Goal: Task Accomplishment & Management: Manage account settings

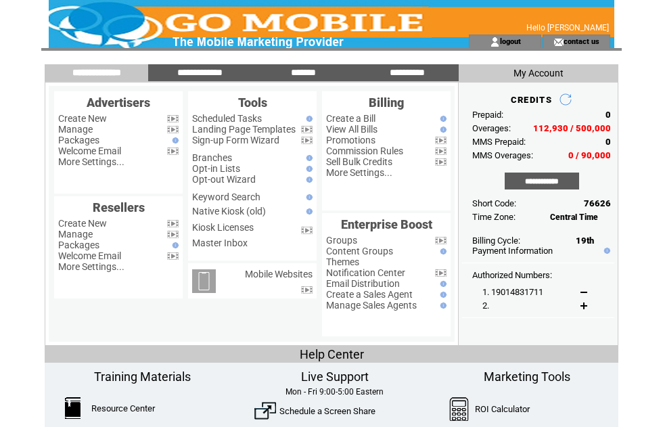
scroll to position [73, 35]
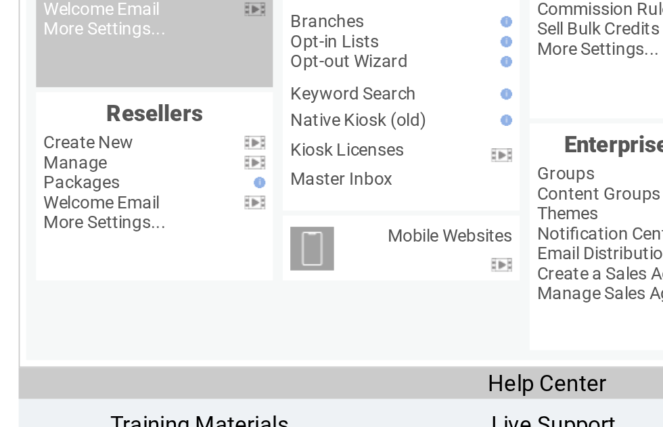
click at [58, 59] on link "Manage" at bounding box center [75, 56] width 35 height 11
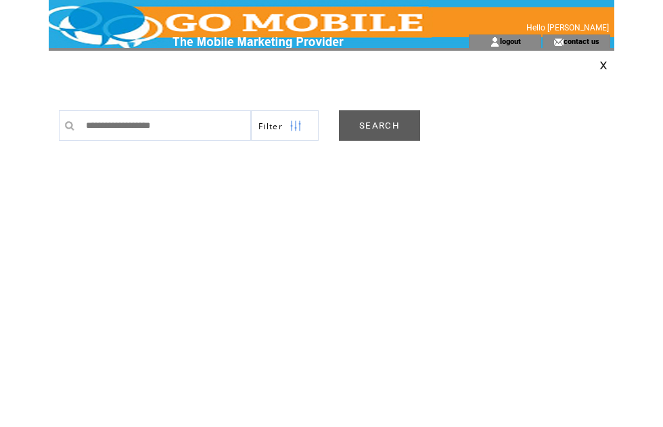
click at [380, 133] on link "SEARCH" at bounding box center [379, 125] width 81 height 30
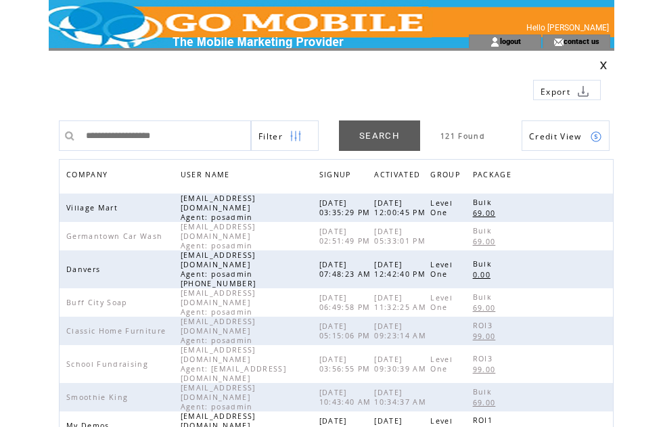
click at [102, 171] on span "COMPANY" at bounding box center [88, 176] width 45 height 20
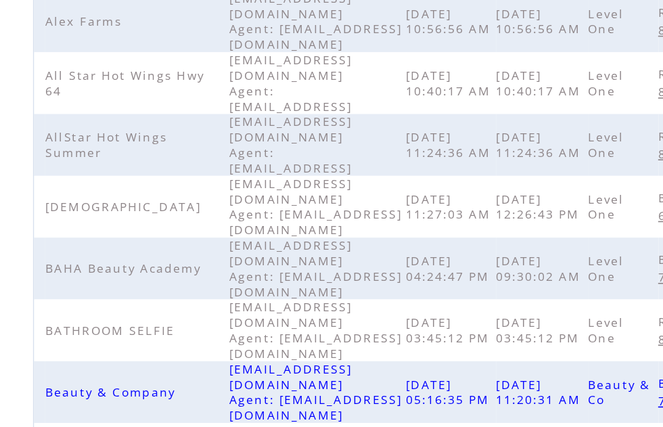
scroll to position [426, 0]
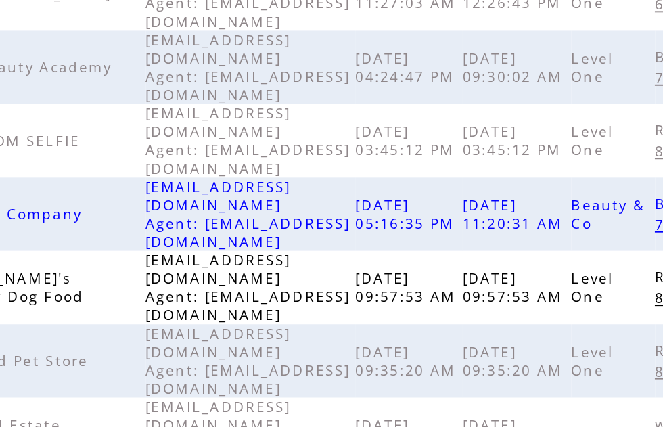
scroll to position [345, 0]
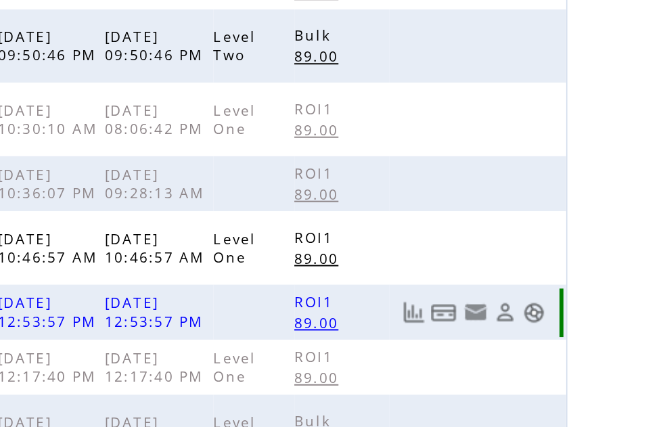
click at [591, 246] on link at bounding box center [597, 252] width 12 height 12
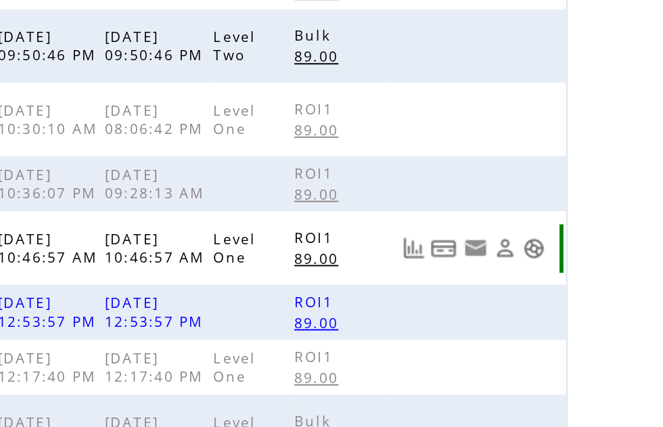
scroll to position [228, 0]
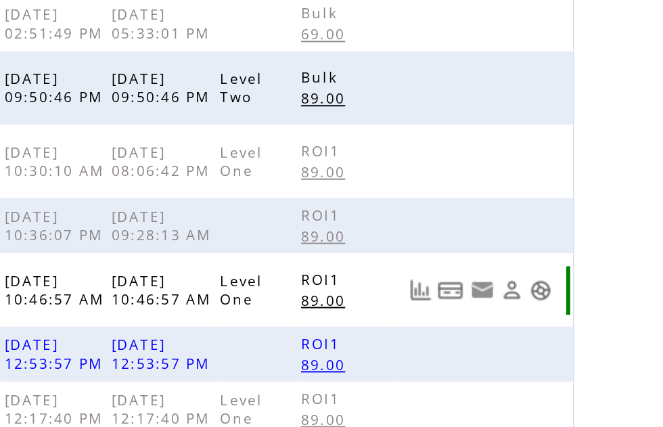
click at [431, 316] on td "Level One" at bounding box center [452, 335] width 42 height 38
click at [591, 330] on link at bounding box center [597, 336] width 12 height 12
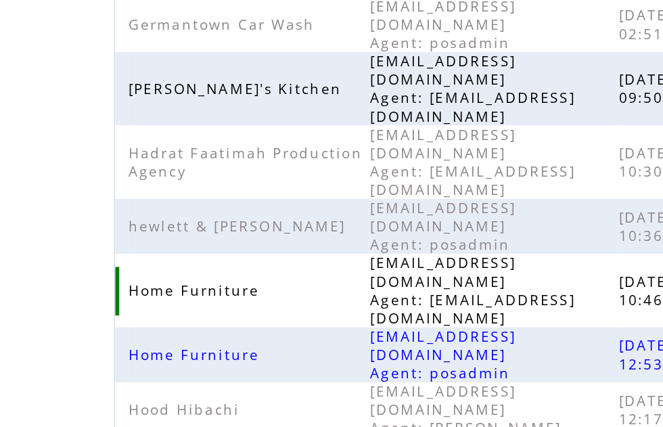
click at [191, 252] on span "HomeFurnitureoffice@gmail.com Agent: gomobile.operation@gmail.com" at bounding box center [244, 271] width 106 height 38
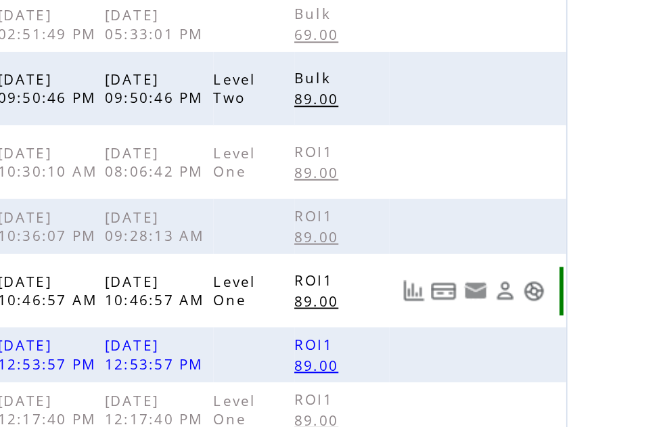
click at [591, 266] on link at bounding box center [597, 272] width 12 height 12
click at [591, 351] on link at bounding box center [597, 357] width 12 height 12
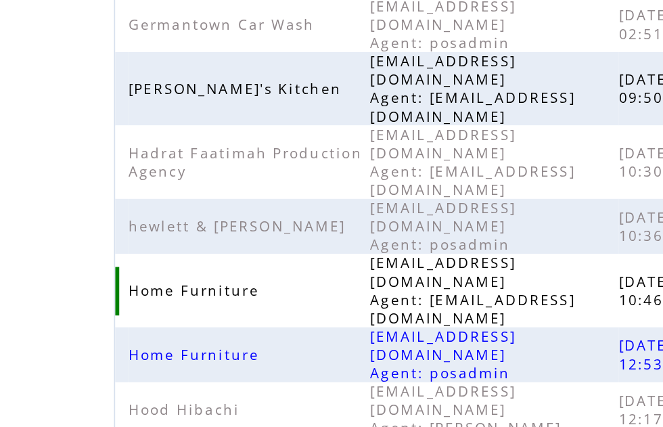
click at [200, 252] on td "HomeFurnitureoffice@gmail.com Agent: gomobile.operation@gmail.com" at bounding box center [255, 271] width 129 height 38
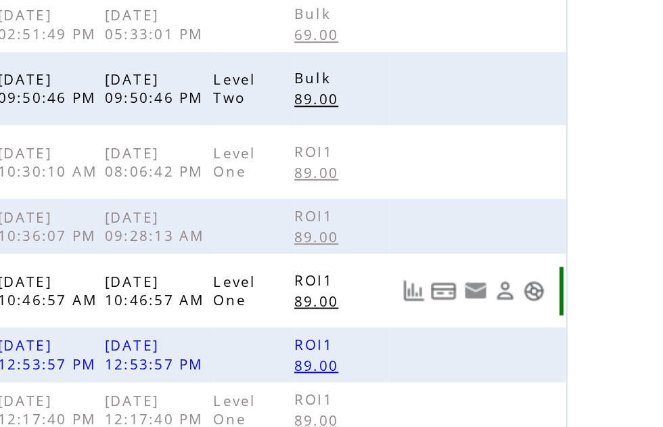
click at [591, 266] on link at bounding box center [597, 272] width 12 height 12
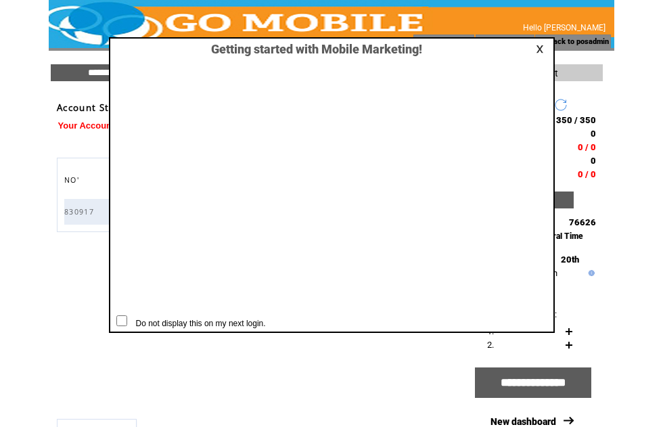
scroll to position [1, 0]
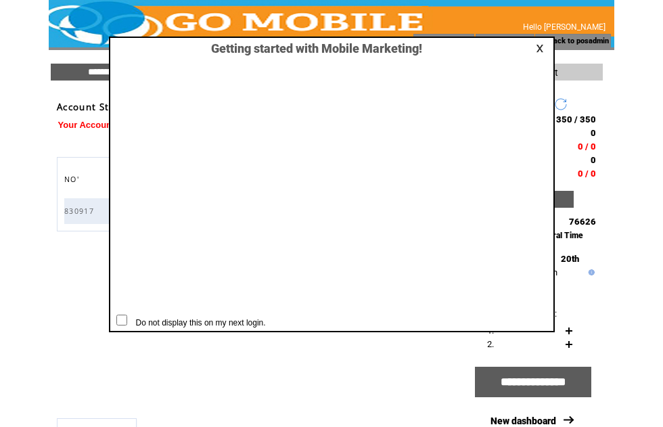
click at [538, 45] on link at bounding box center [542, 48] width 12 height 9
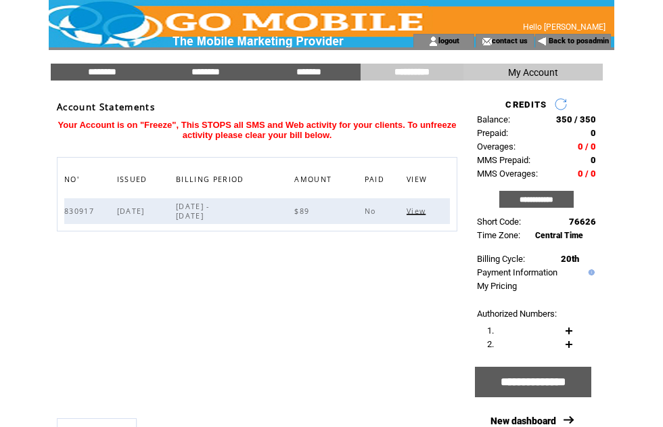
click at [539, 49] on td at bounding box center [332, 48] width 566 height 3
click at [94, 72] on input "********" at bounding box center [101, 72] width 101 height 12
click at [96, 70] on input "********" at bounding box center [101, 72] width 101 height 12
click at [106, 70] on input "********" at bounding box center [101, 72] width 101 height 12
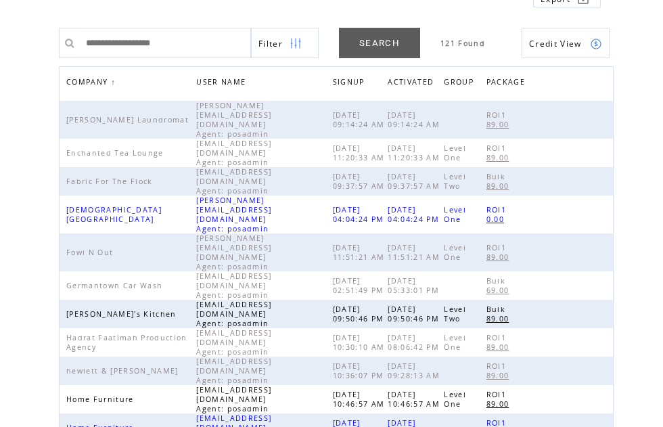
scroll to position [93, 0]
click at [265, 384] on td "HomeFurnitureoffice@gmail.com Agent: posadmin" at bounding box center [264, 398] width 136 height 28
click at [599, 384] on td at bounding box center [572, 398] width 74 height 28
click at [590, 384] on td at bounding box center [572, 398] width 74 height 28
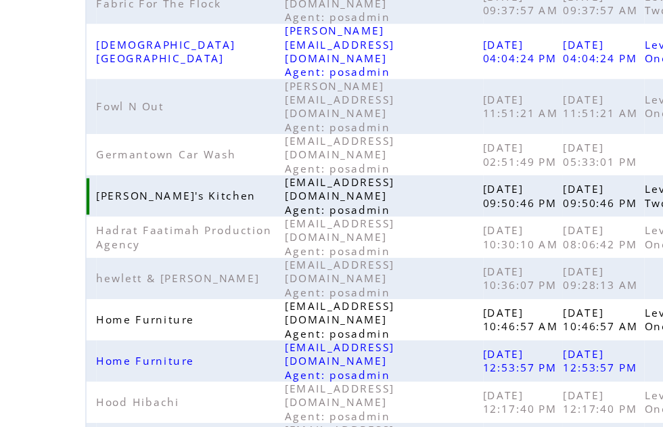
click at [127, 229] on span "[PERSON_NAME]'s Kitchen" at bounding box center [123, 233] width 114 height 9
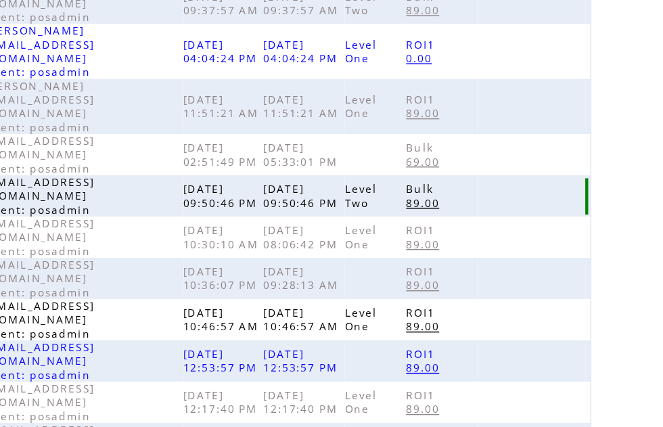
click at [535, 219] on td at bounding box center [572, 233] width 74 height 28
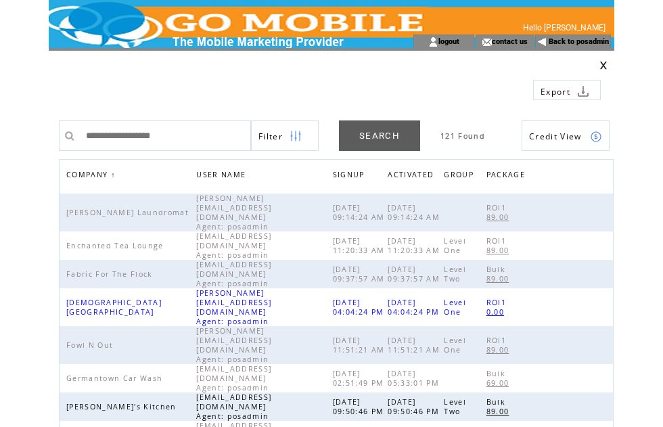
click at [94, 172] on span "COMPANY" at bounding box center [88, 176] width 45 height 20
click at [602, 69] on link at bounding box center [604, 65] width 8 height 9
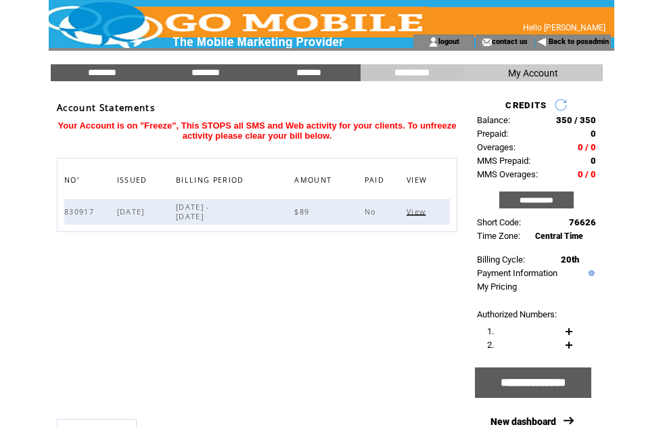
click at [100, 74] on input "********" at bounding box center [101, 73] width 101 height 12
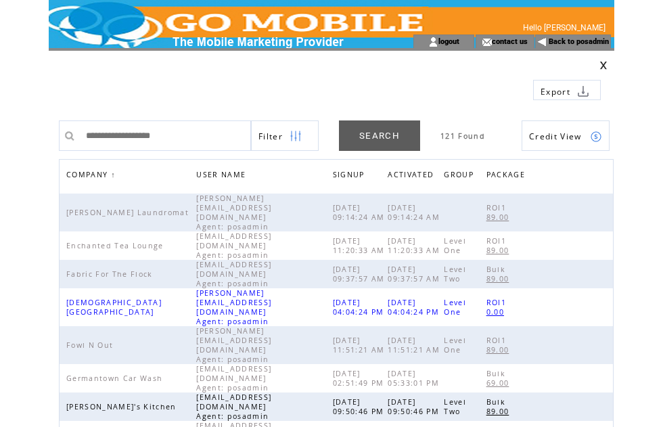
click at [110, 177] on span "COMPANY" at bounding box center [88, 176] width 45 height 20
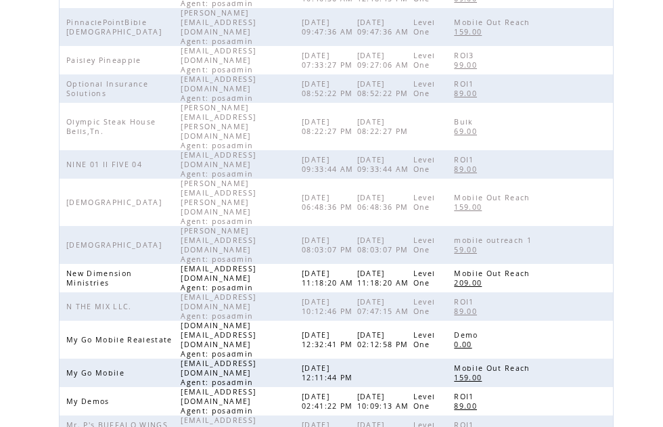
scroll to position [298, 0]
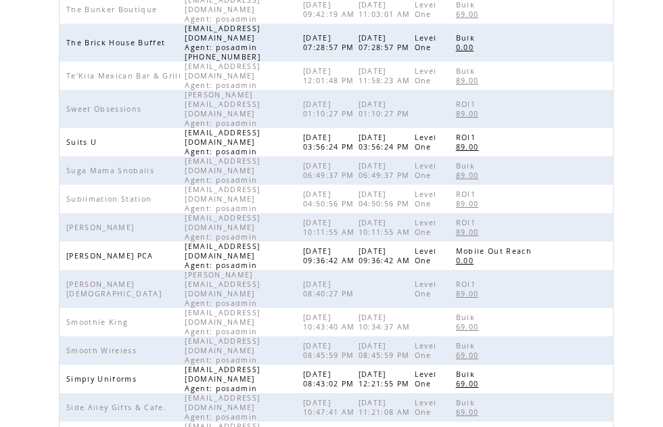
scroll to position [292, 0]
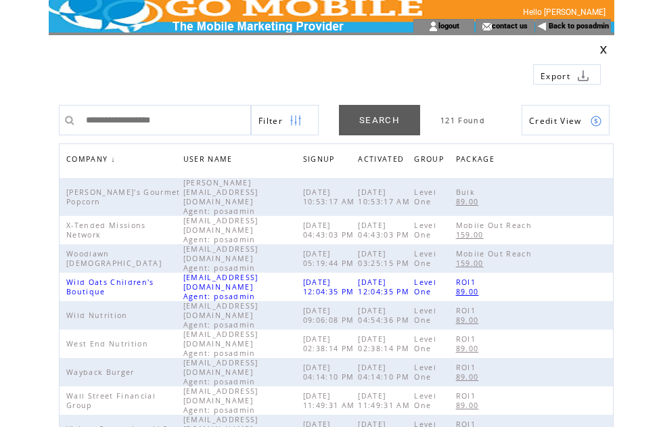
scroll to position [0, 0]
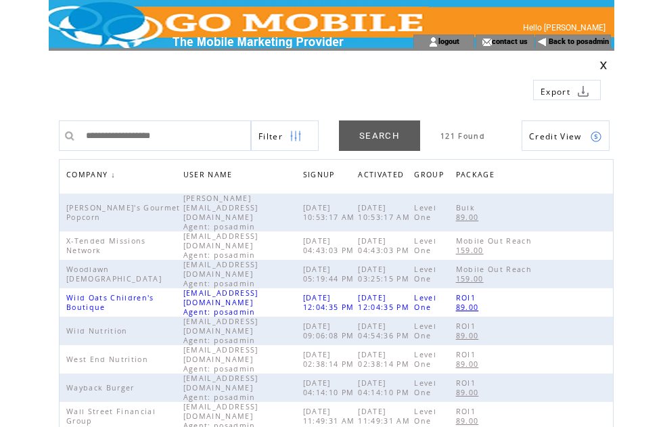
click at [92, 173] on span "COMPANY" at bounding box center [88, 176] width 45 height 20
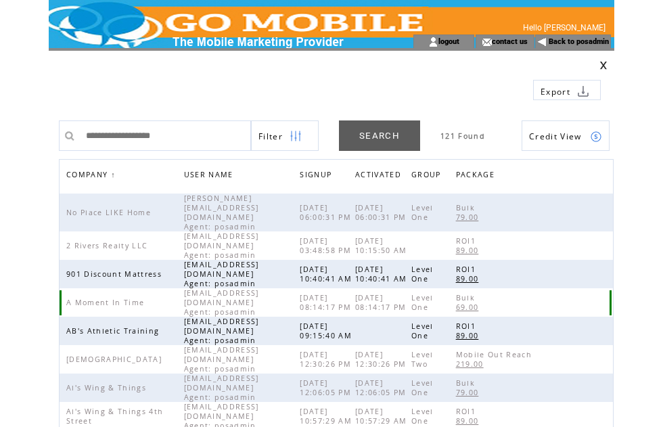
click at [258, 288] on td "[EMAIL_ADDRESS][DOMAIN_NAME] Agent: posadmin" at bounding box center [242, 302] width 116 height 28
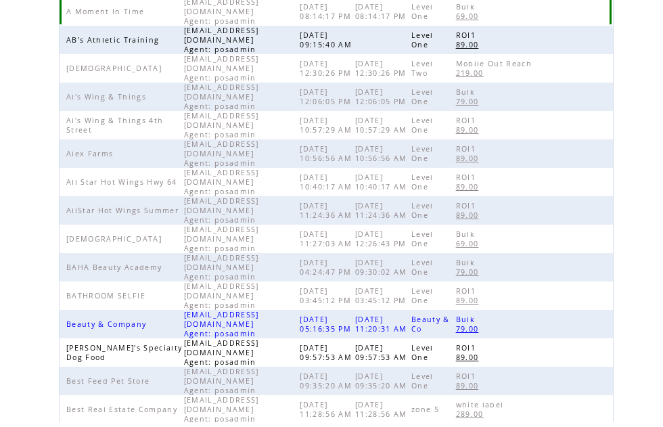
scroll to position [331, 0]
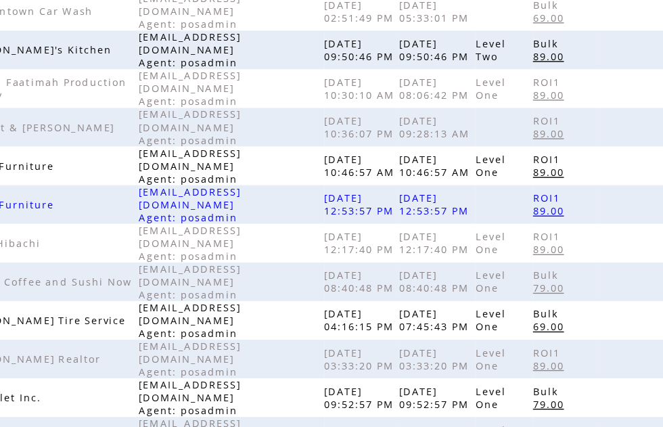
click at [208, 147] on td "HomeFurnitureoffice@gmail.com Agent: posadmin" at bounding box center [264, 161] width 136 height 28
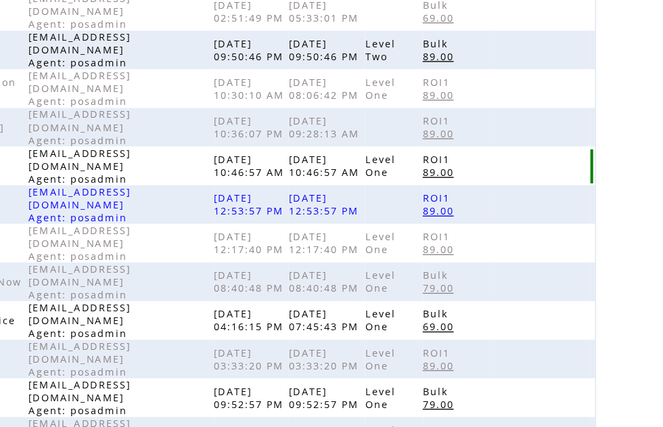
click at [535, 147] on td at bounding box center [572, 161] width 74 height 28
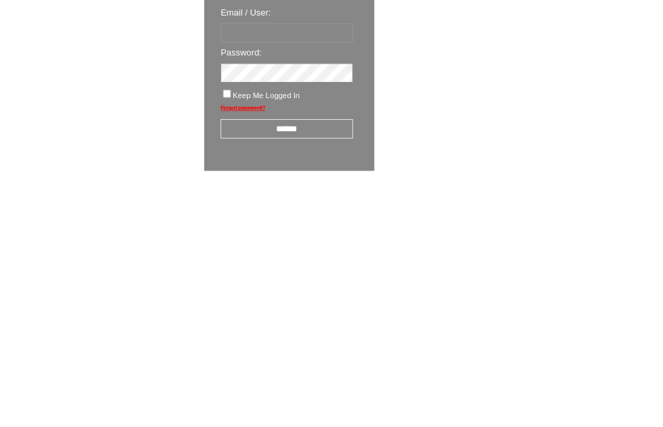
scroll to position [23, 0]
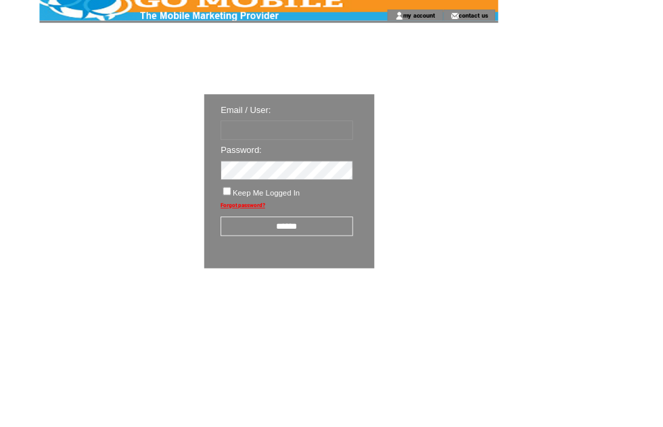
type input "********"
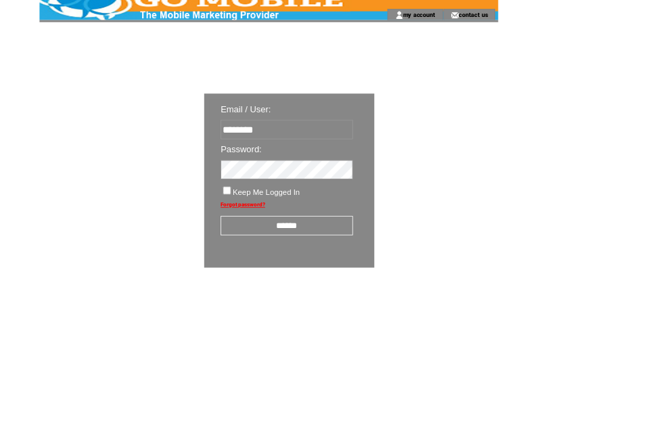
click at [367, 290] on input "******" at bounding box center [353, 279] width 163 height 24
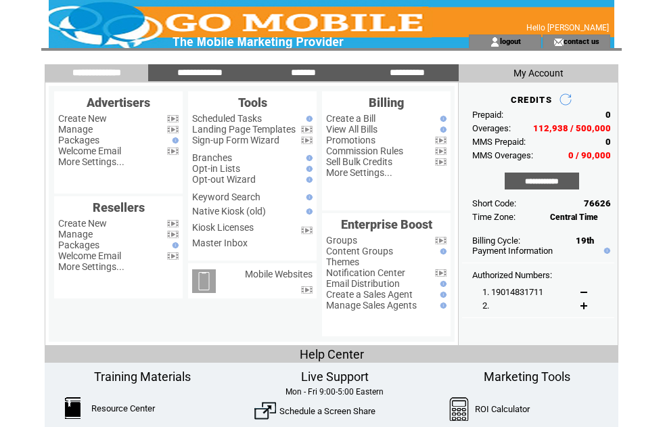
scroll to position [32, 39]
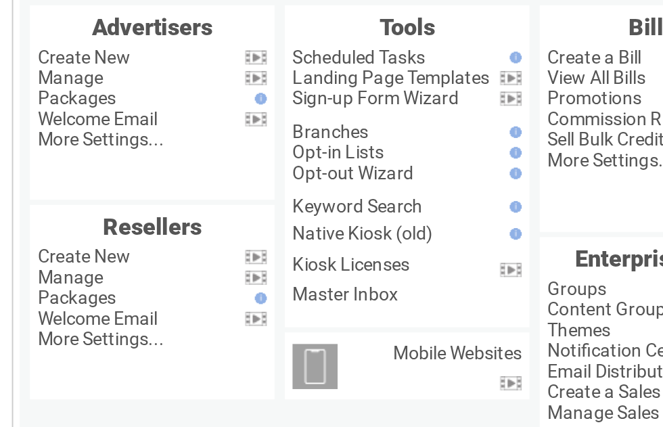
click at [58, 91] on link "Manage" at bounding box center [75, 96] width 35 height 11
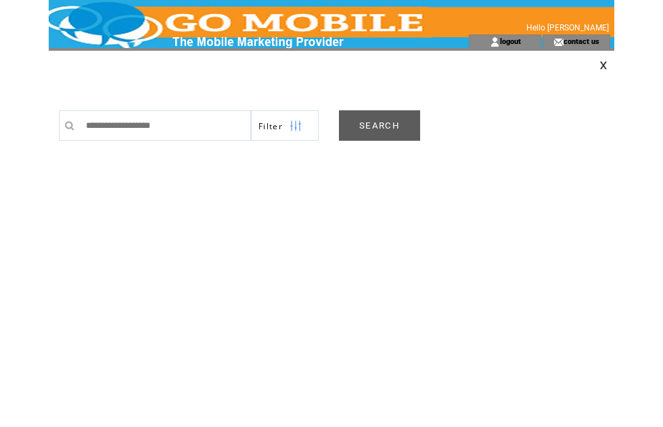
click at [382, 133] on link "SEARCH" at bounding box center [379, 125] width 81 height 30
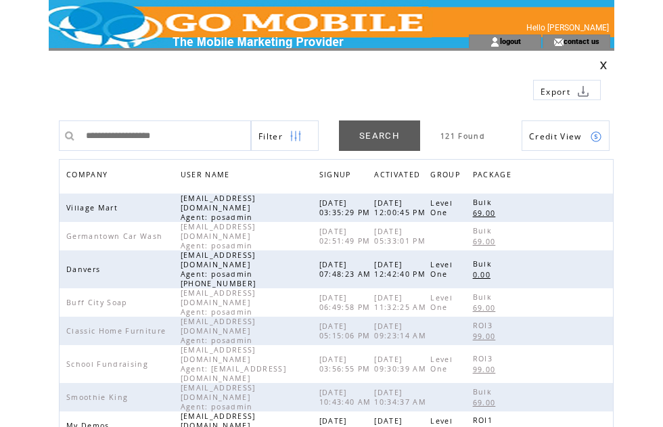
click at [101, 175] on span "COMPANY" at bounding box center [88, 176] width 45 height 20
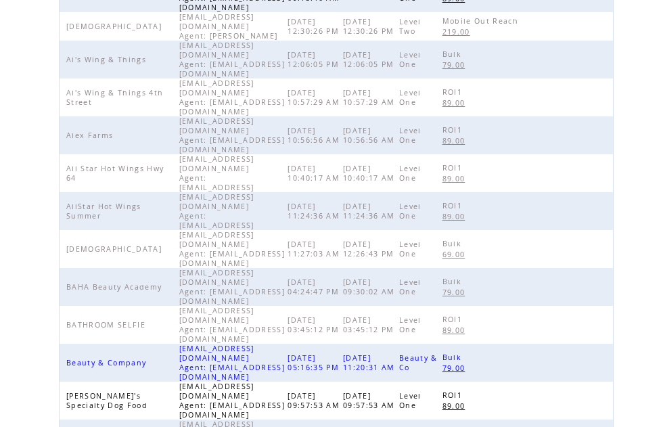
scroll to position [426, 0]
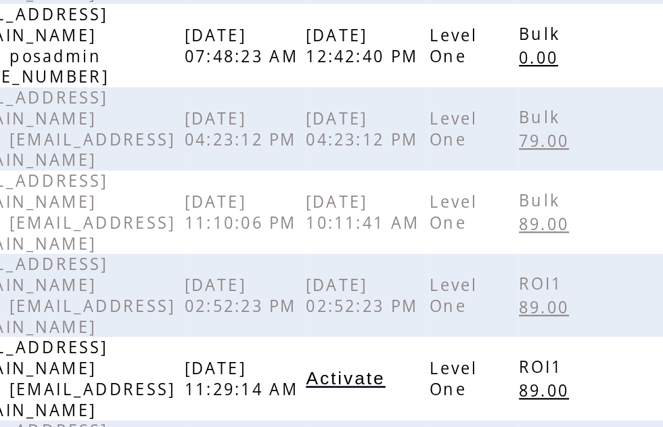
scroll to position [345, 0]
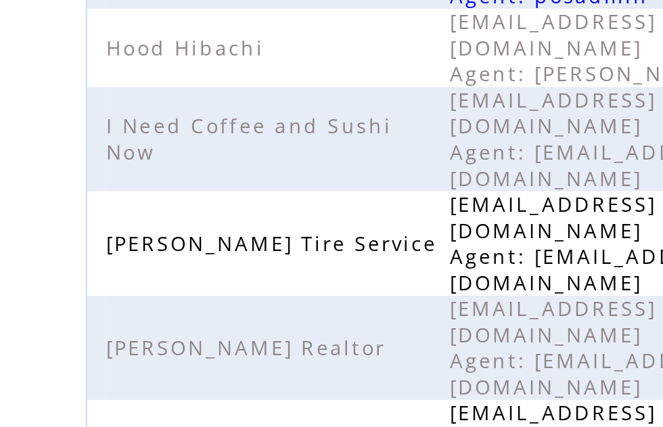
scroll to position [352, 0]
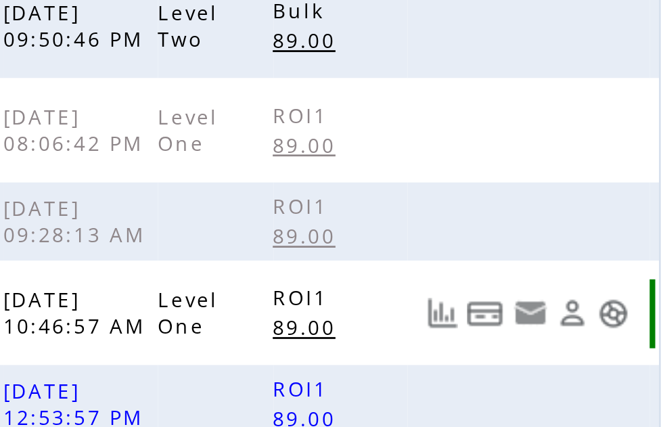
click at [591, 206] on link at bounding box center [597, 212] width 12 height 12
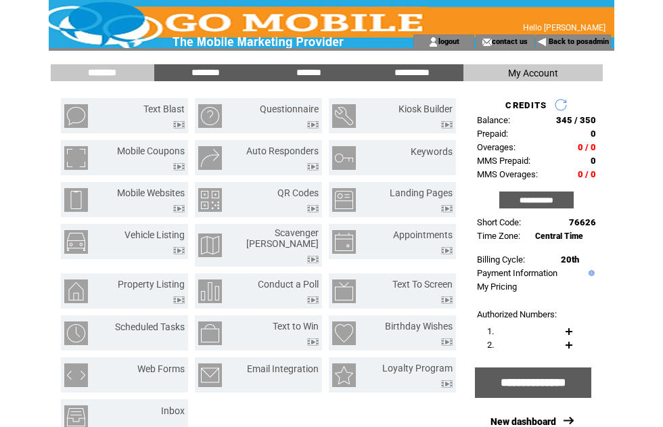
click at [544, 206] on input "**********" at bounding box center [536, 199] width 74 height 17
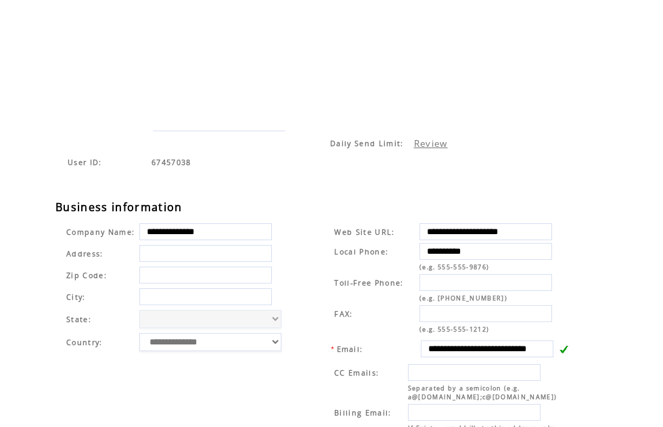
scroll to position [288, 0]
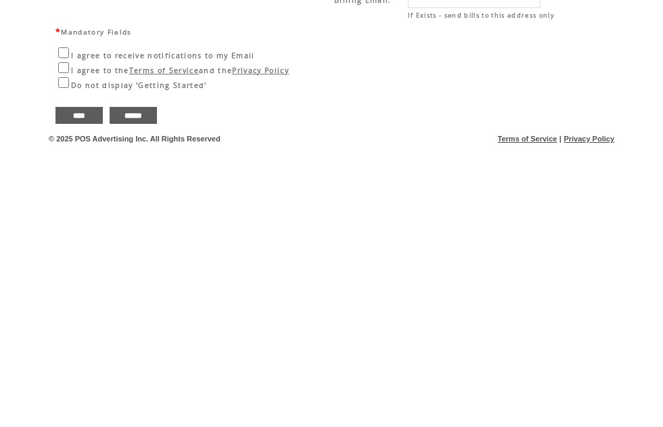
click at [81, 384] on input "****" at bounding box center [78, 392] width 47 height 17
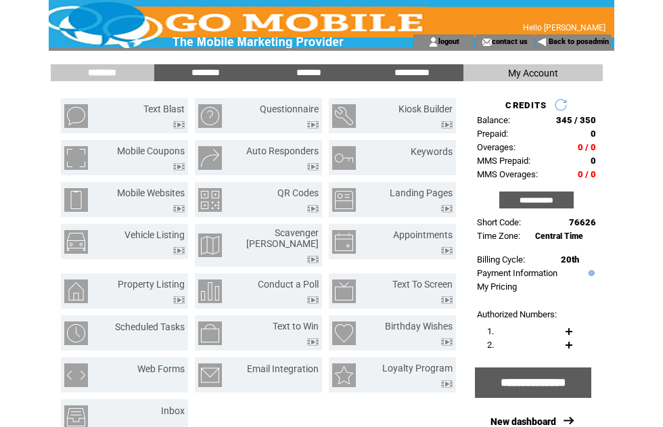
click at [319, 76] on input "*******" at bounding box center [308, 73] width 101 height 12
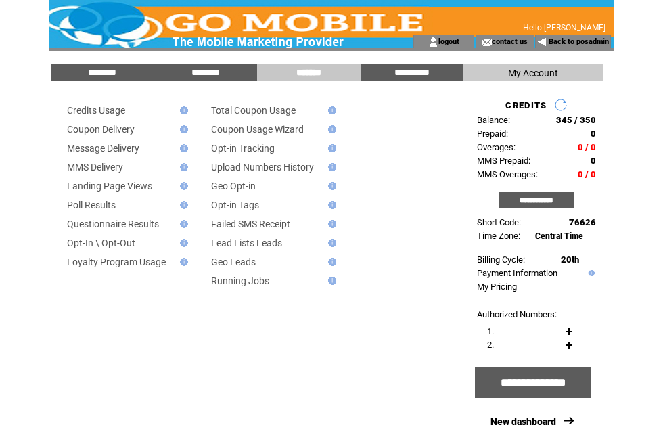
click at [111, 68] on input "********" at bounding box center [101, 73] width 101 height 12
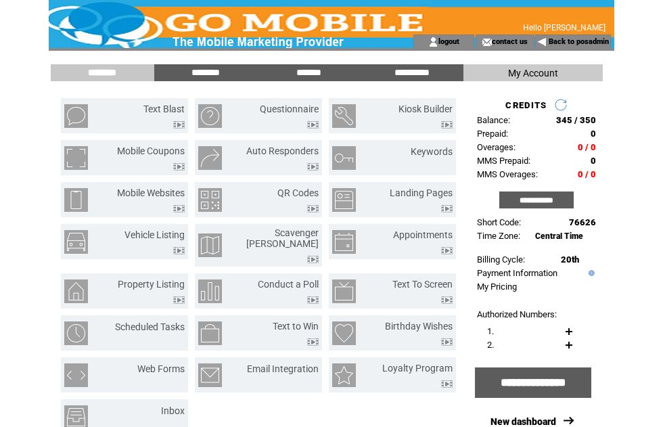
click at [165, 110] on link "Text Blast" at bounding box center [163, 109] width 41 height 11
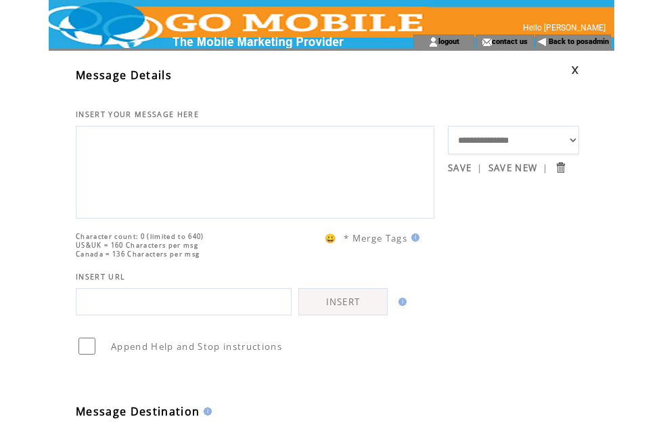
click at [566, 71] on td at bounding box center [513, 70] width 131 height 25
click at [576, 73] on link at bounding box center [575, 70] width 8 height 9
